Goal: Task Accomplishment & Management: Use online tool/utility

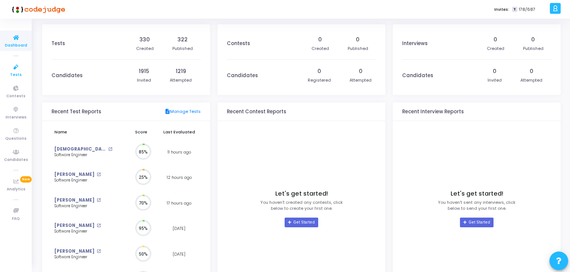
click at [11, 66] on icon at bounding box center [16, 67] width 16 height 9
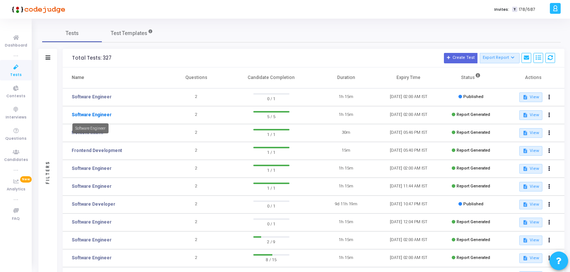
click at [102, 116] on link "Software Engineer" at bounding box center [92, 114] width 40 height 7
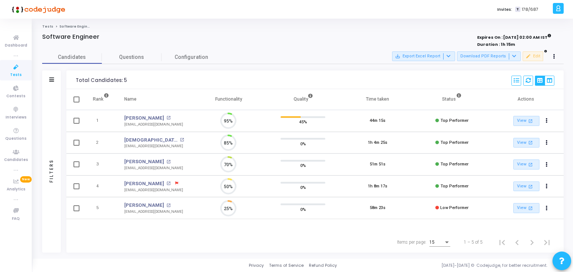
scroll to position [15, 19]
drag, startPoint x: 119, startPoint y: 168, endPoint x: 177, endPoint y: 171, distance: 57.9
click at [177, 171] on td "Rakshit Shetty open_in_new shettyrakshit7090@gmail.com" at bounding box center [154, 165] width 75 height 22
copy div "shettyrakshit7090@gmail.com"
click at [215, 45] on div at bounding box center [194, 45] width 305 height 8
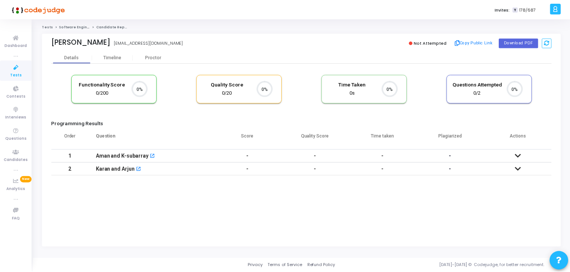
scroll to position [15, 19]
click at [22, 39] on icon at bounding box center [16, 37] width 16 height 9
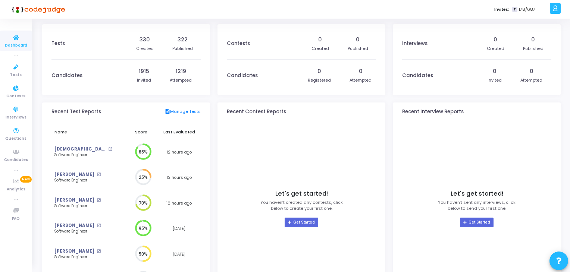
click at [13, 44] on span "Dashboard" at bounding box center [16, 45] width 22 height 6
click at [16, 44] on span "Dashboard" at bounding box center [16, 45] width 22 height 6
